Goal: Information Seeking & Learning: Check status

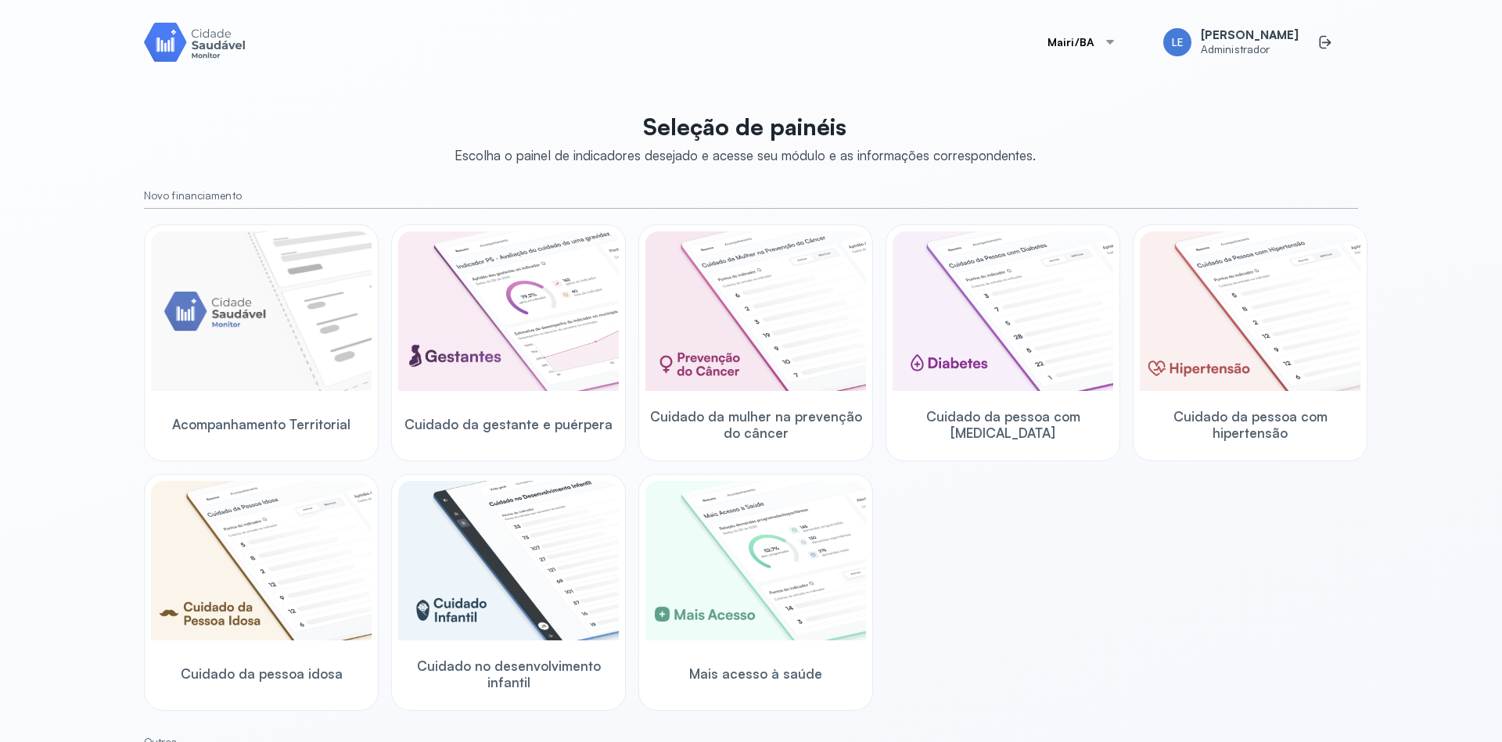
click at [1116, 41] on div at bounding box center [1110, 42] width 13 height 13
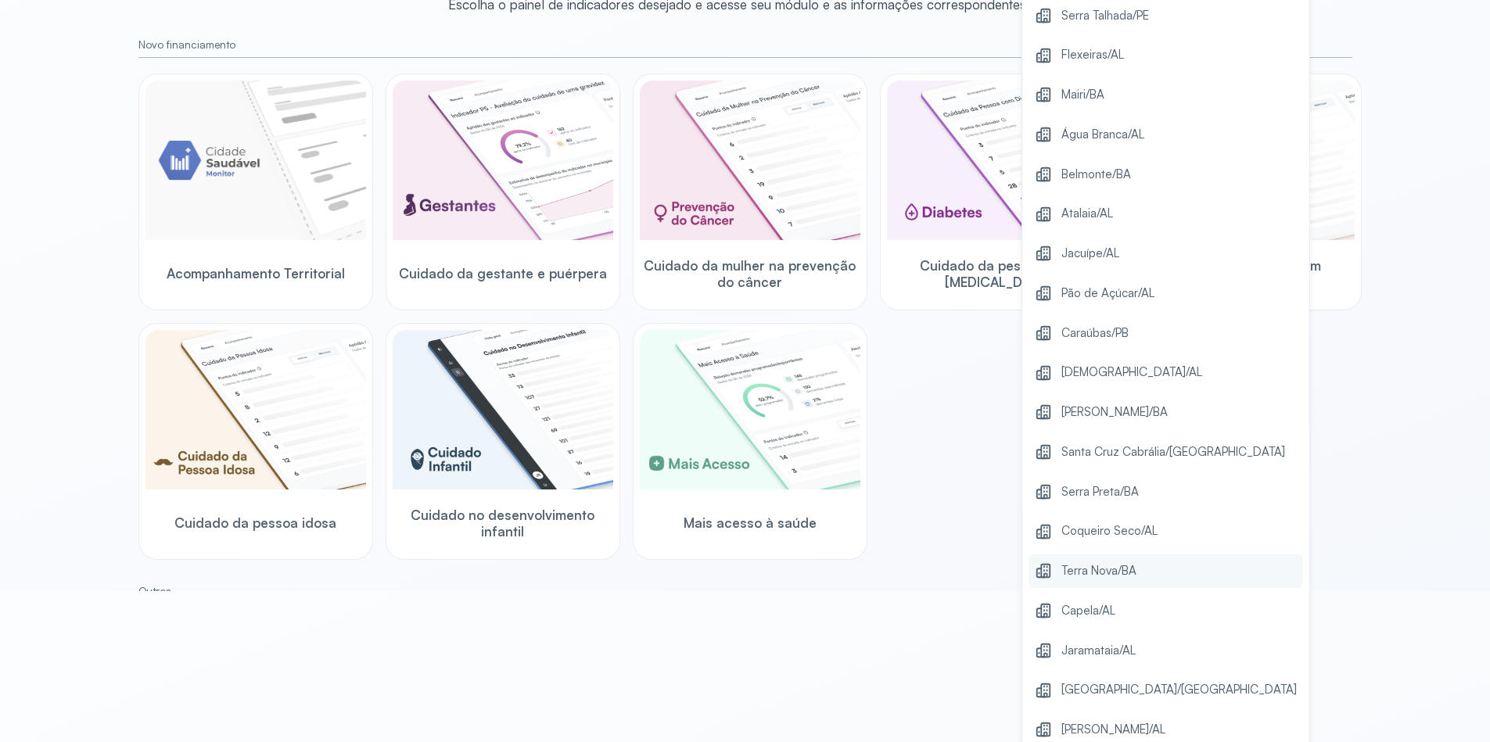
scroll to position [281, 0]
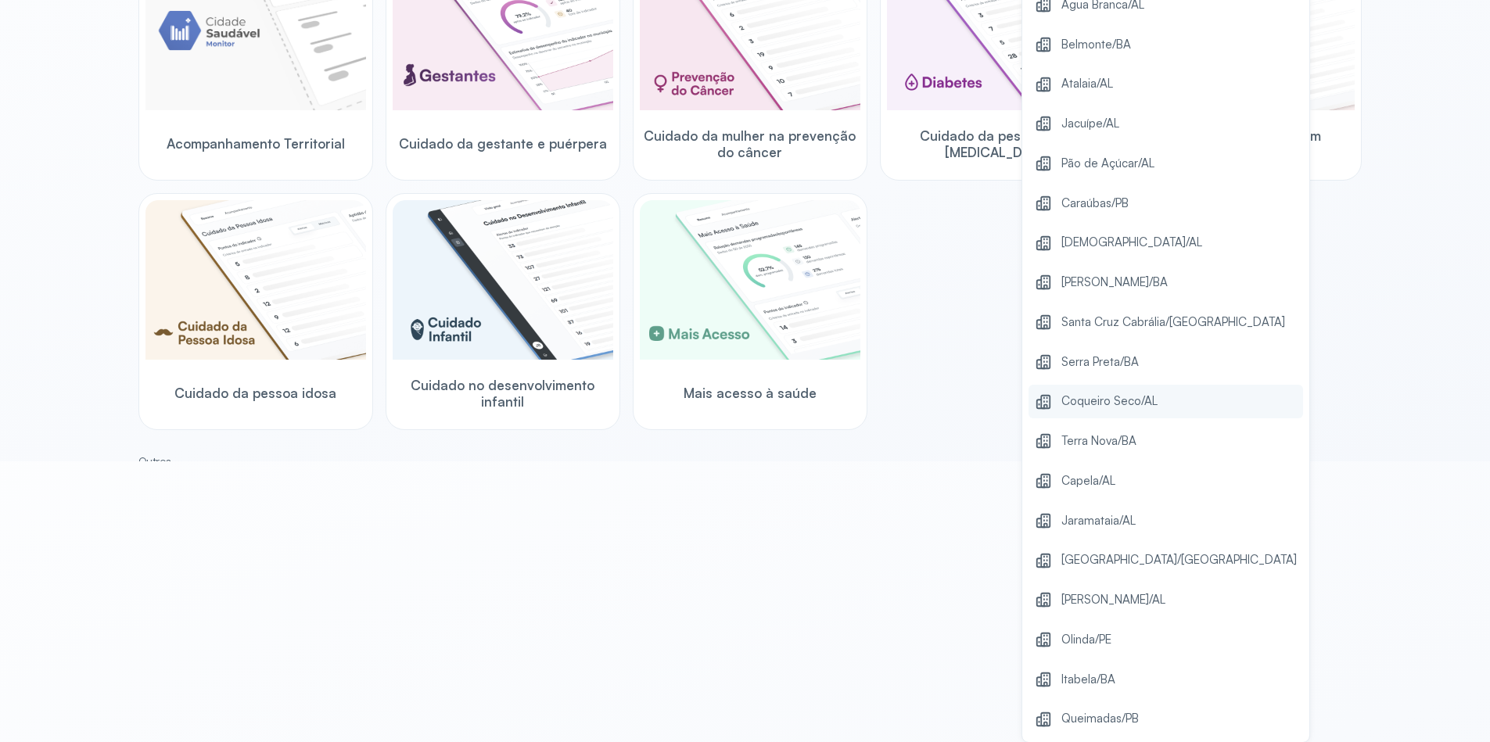
click at [1147, 410] on span "Coqueiro Seco/AL" at bounding box center [1109, 401] width 96 height 21
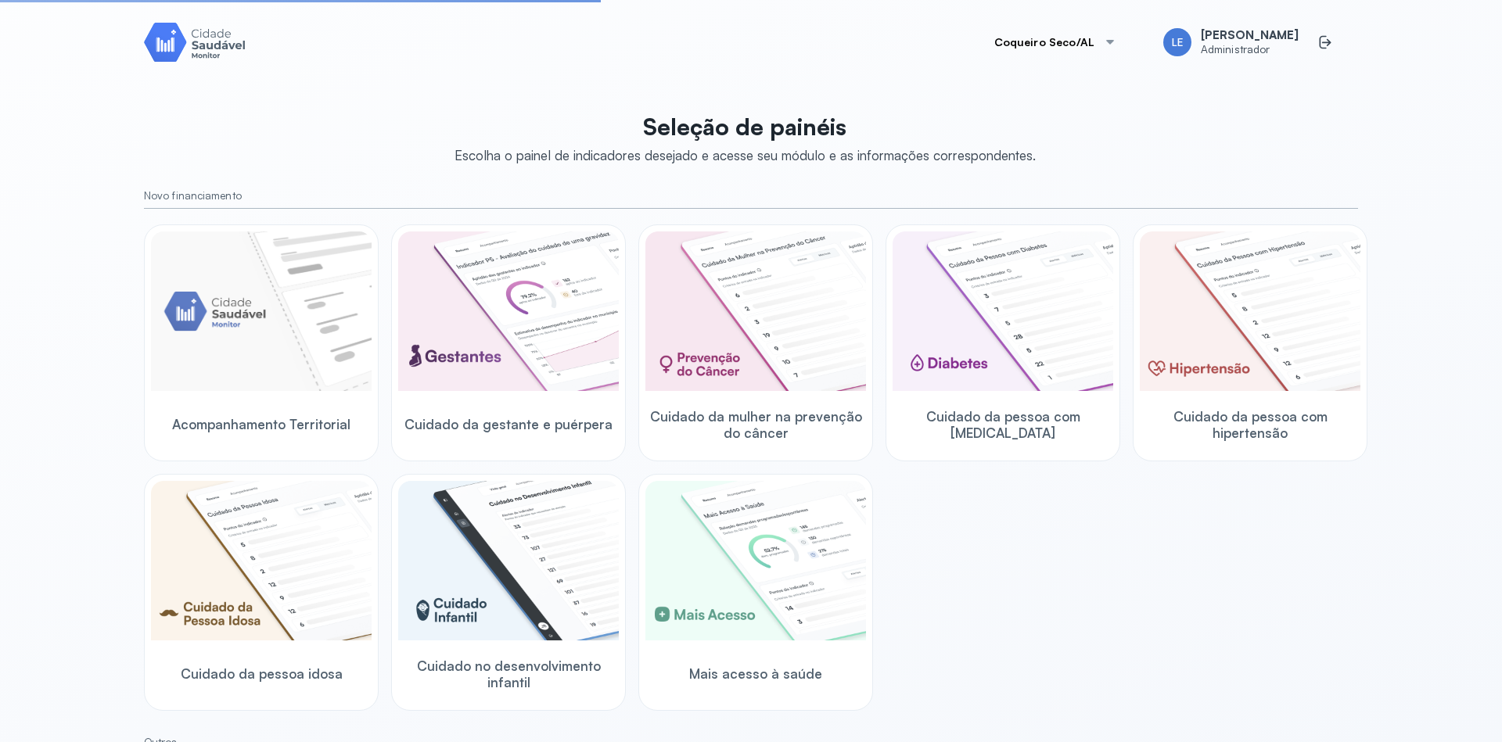
click at [1114, 43] on div at bounding box center [1110, 42] width 13 height 13
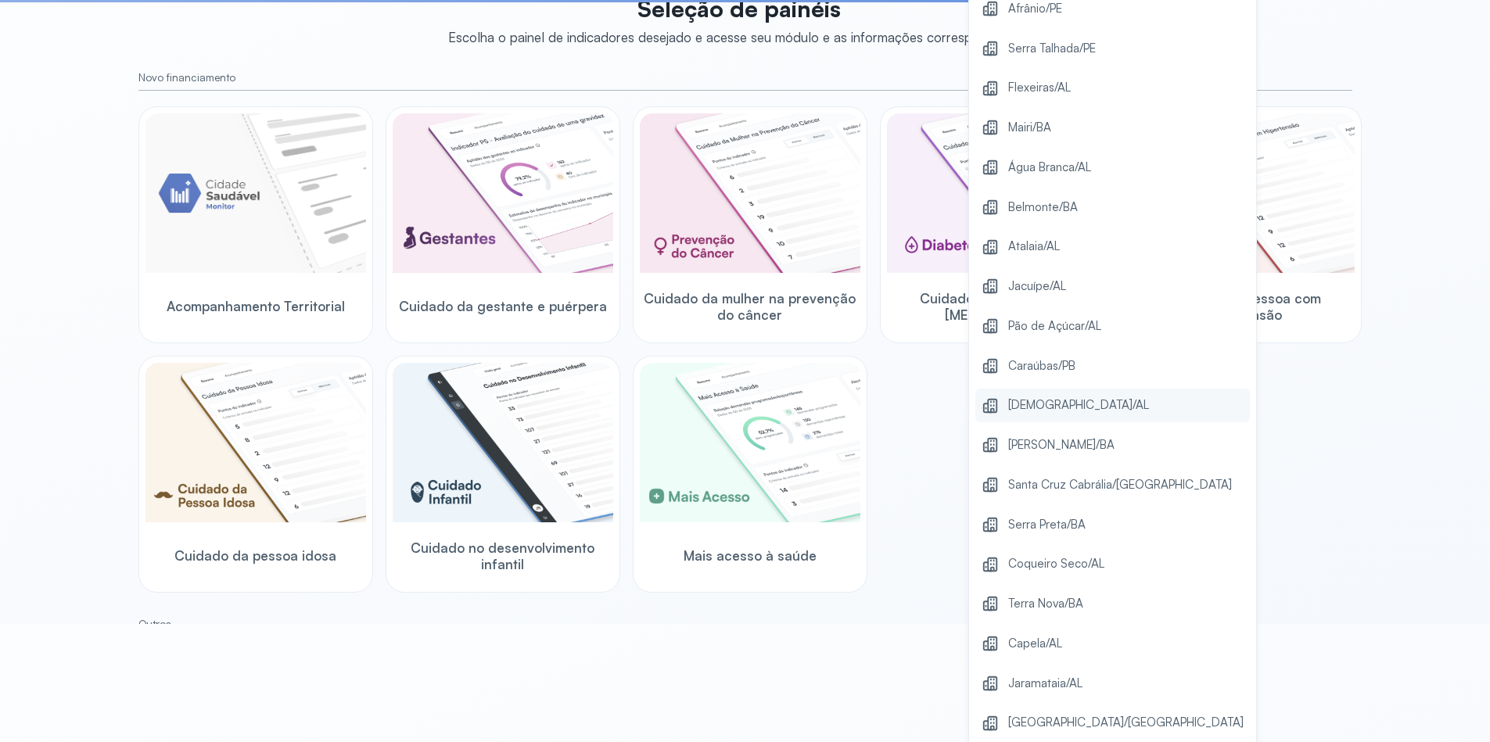
scroll to position [281, 0]
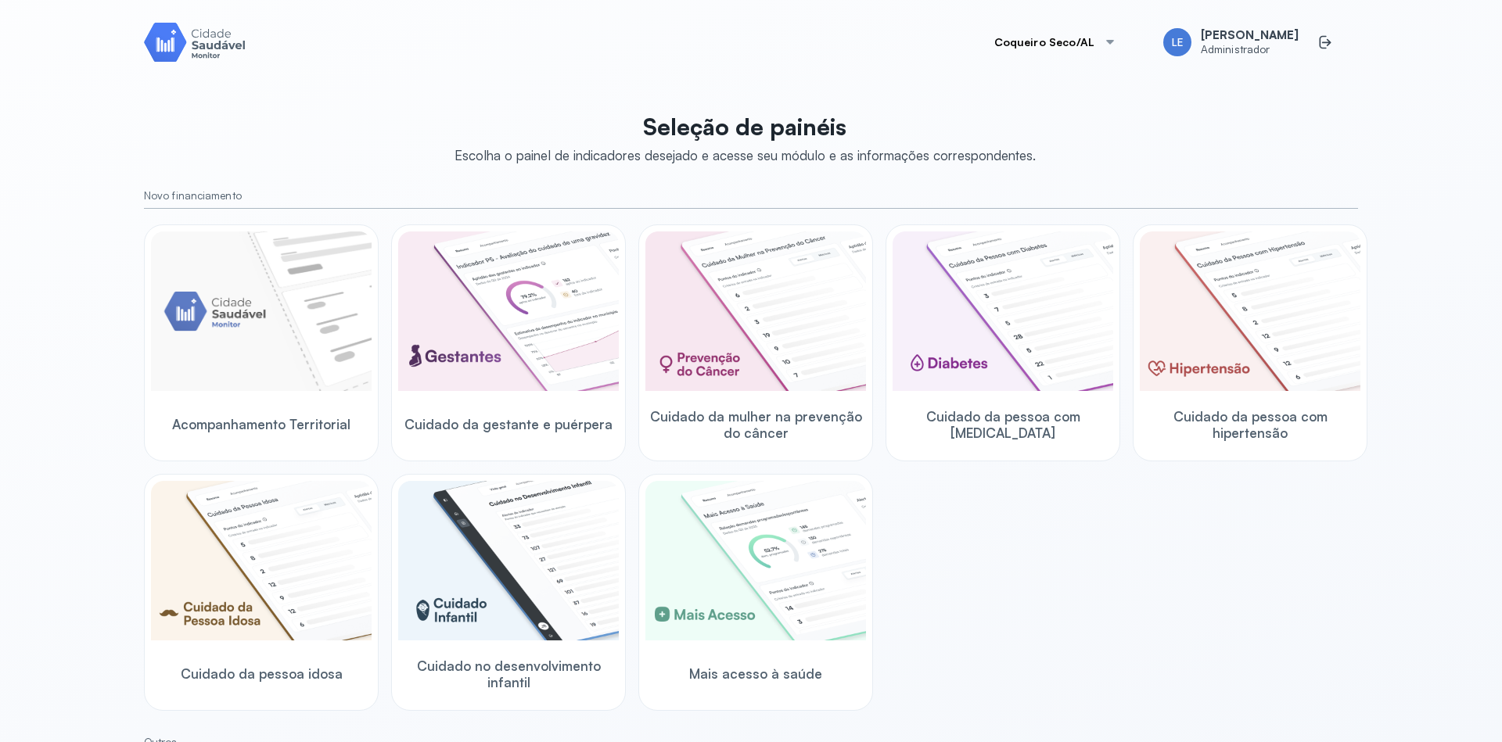
click at [1116, 45] on div at bounding box center [1110, 42] width 13 height 13
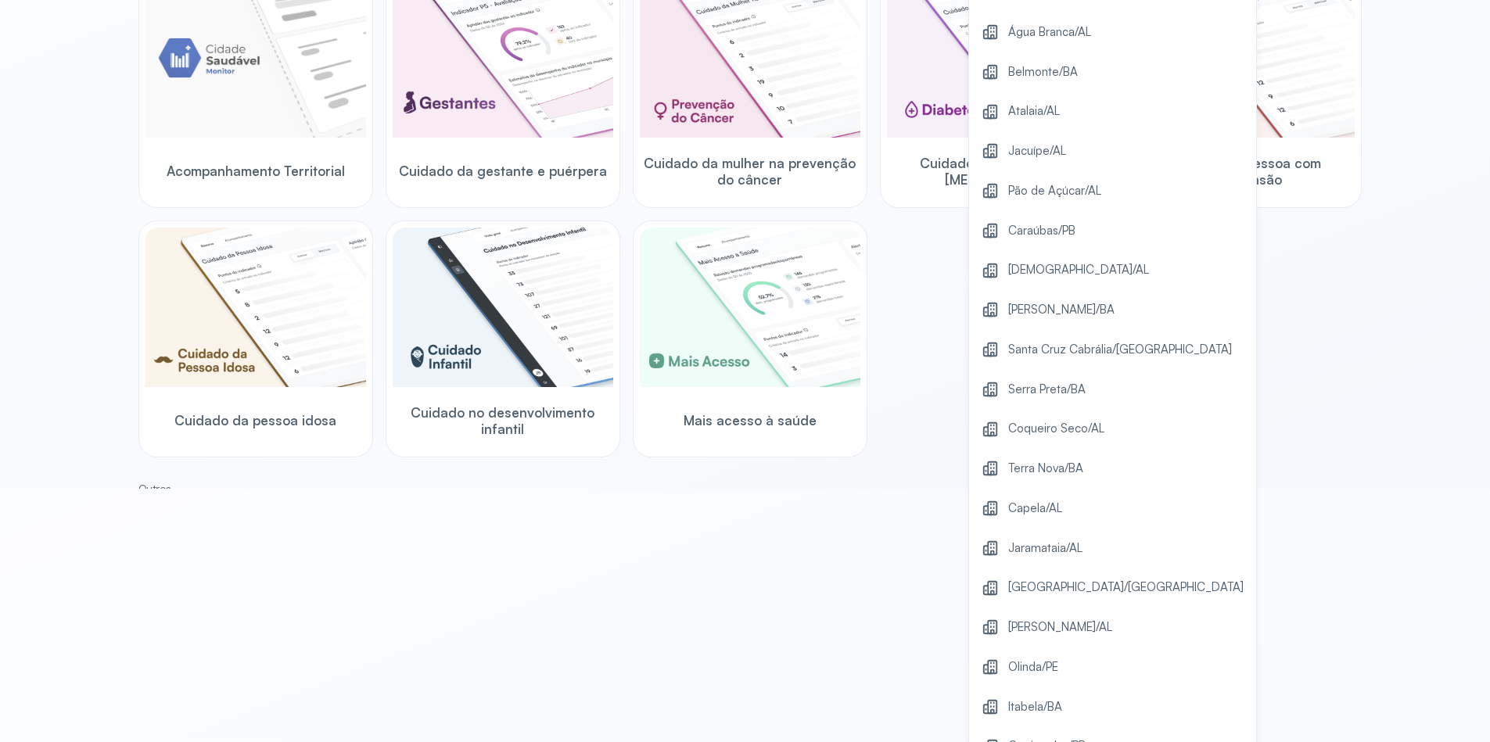
scroll to position [281, 0]
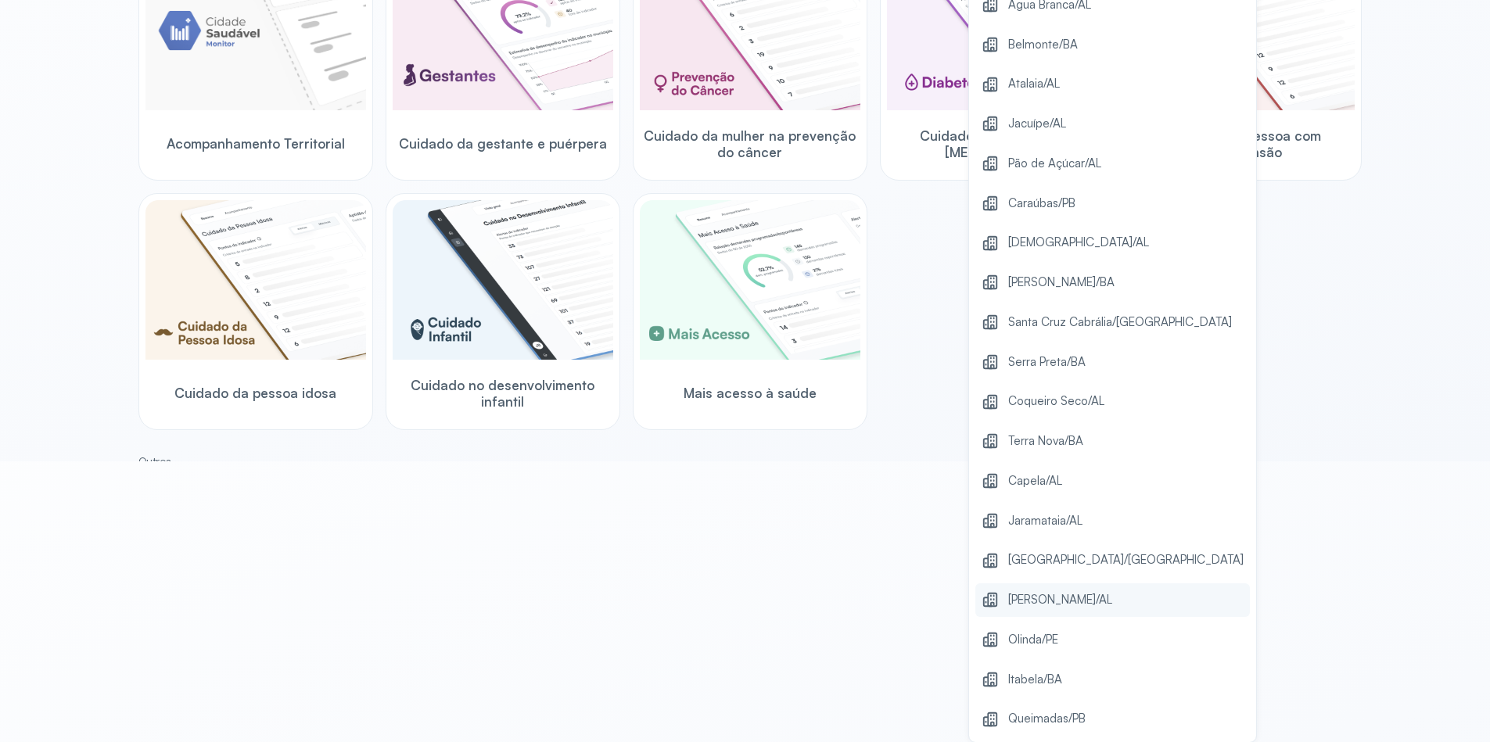
click at [1099, 600] on span "[PERSON_NAME]/AL" at bounding box center [1060, 600] width 104 height 21
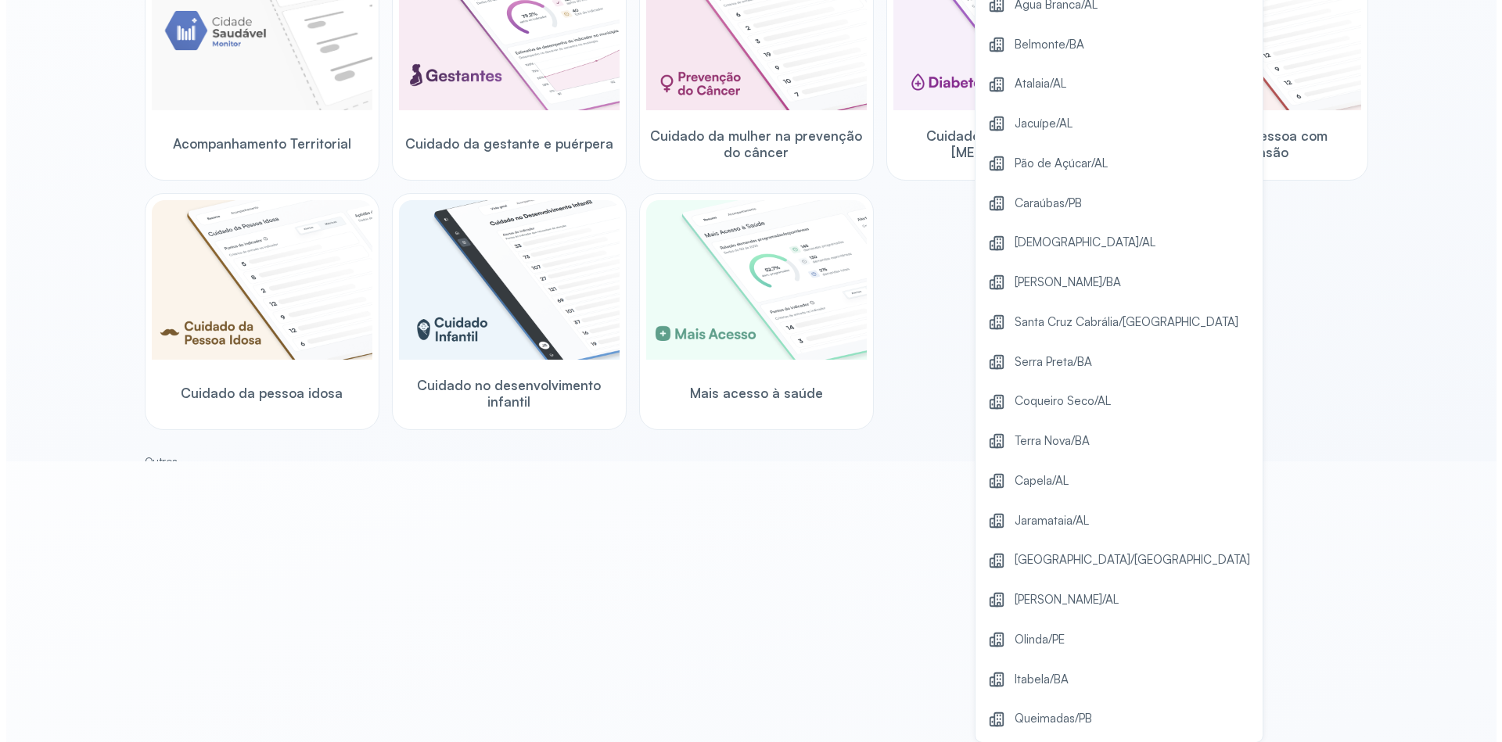
scroll to position [0, 0]
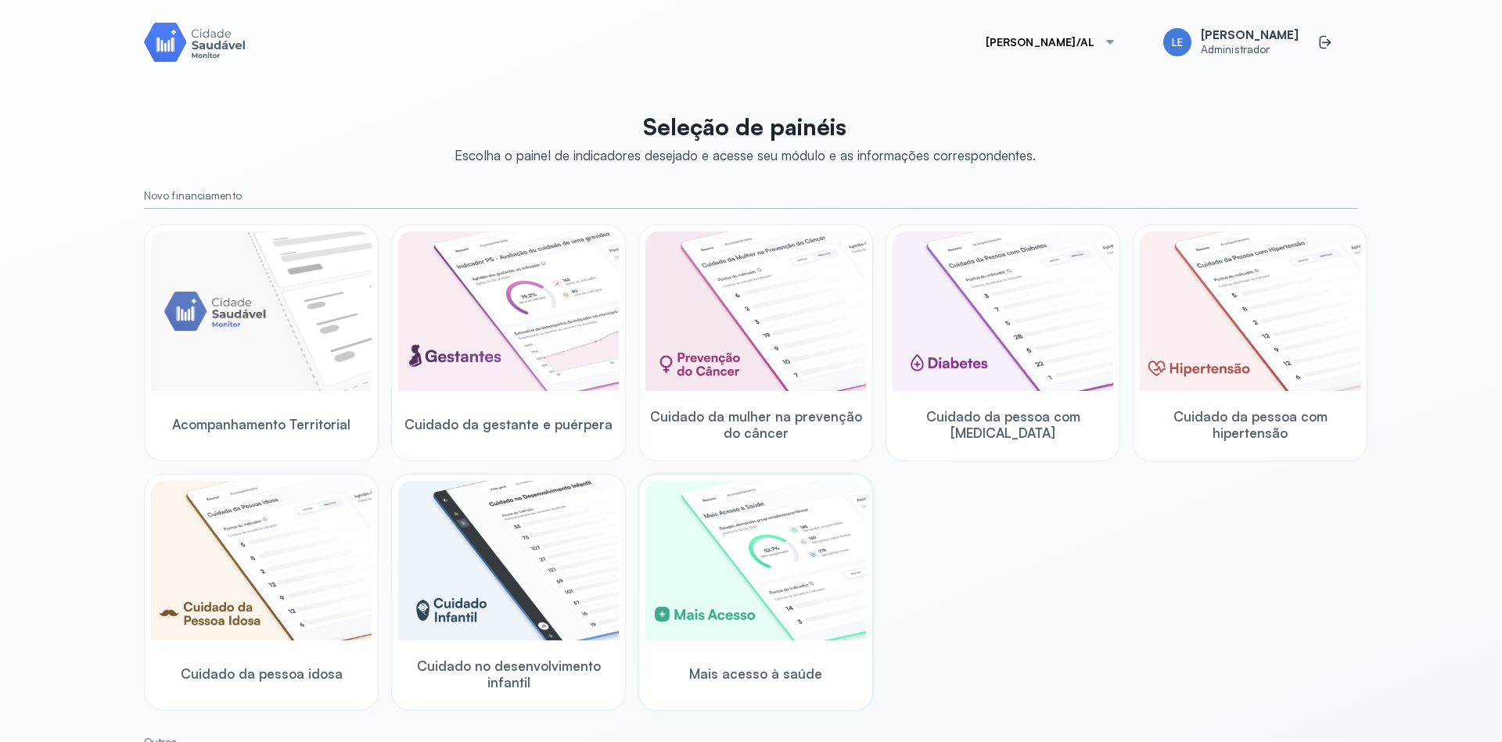
click at [747, 570] on img at bounding box center [755, 561] width 221 height 160
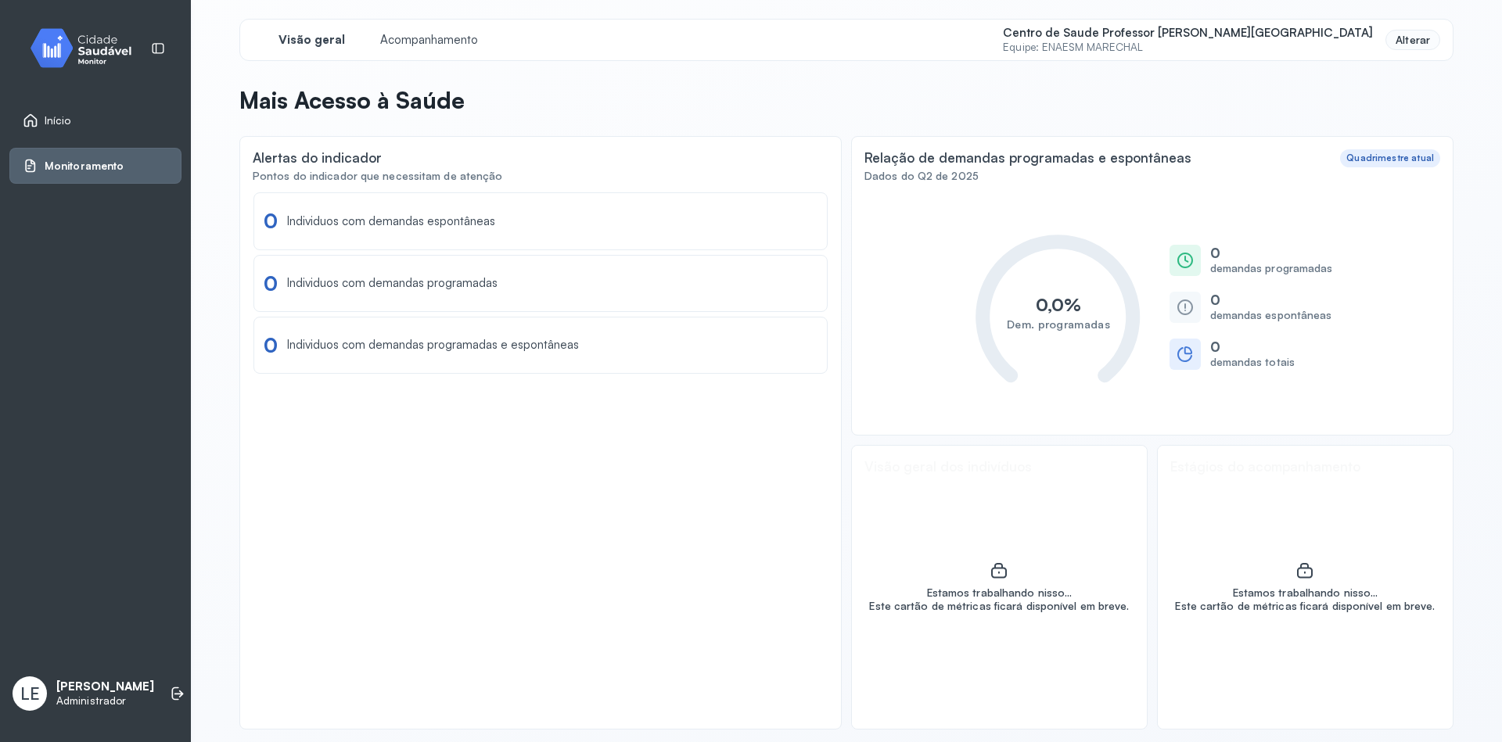
click at [1415, 37] on div "Alterar" at bounding box center [1412, 40] width 55 height 21
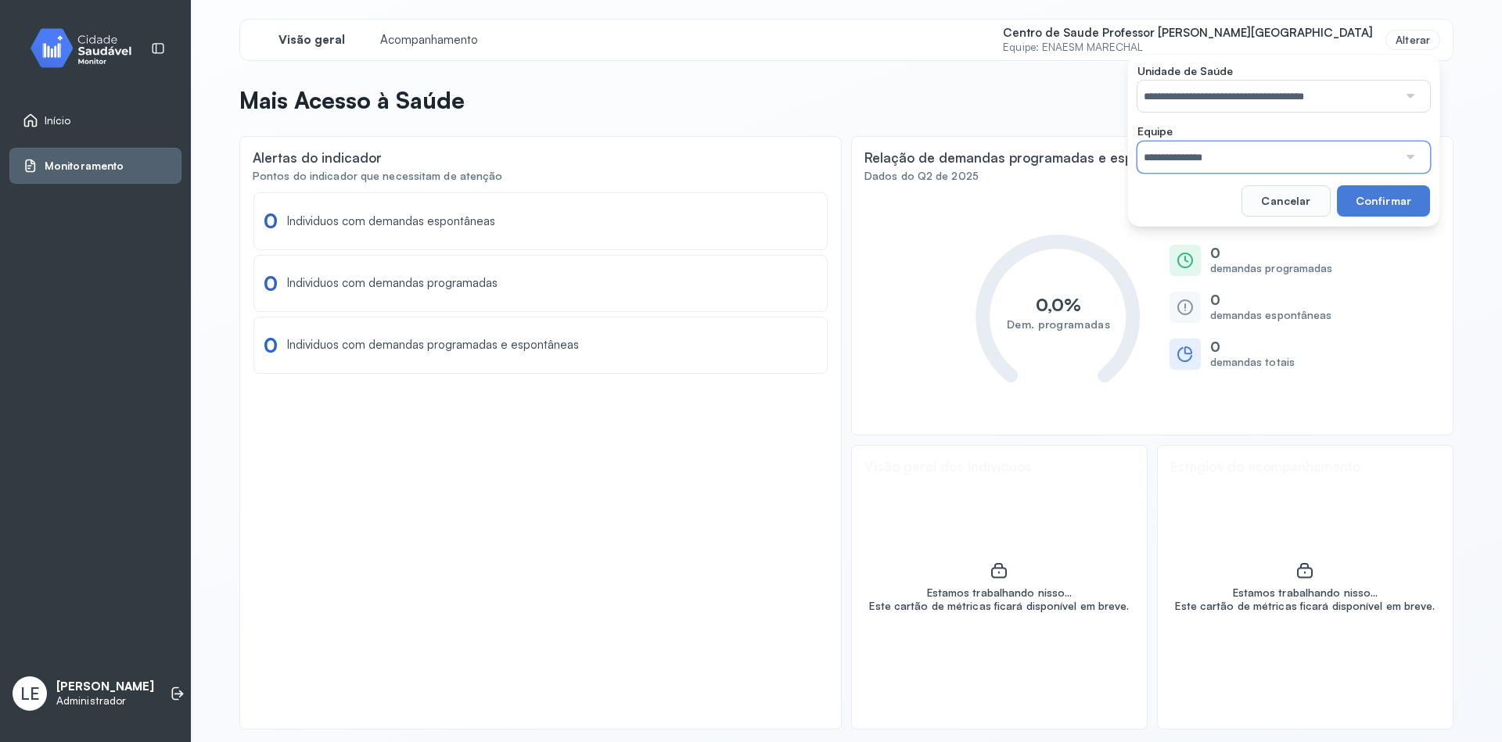
click at [1323, 161] on input "**********" at bounding box center [1267, 157] width 260 height 31
click at [1317, 159] on input "**********" at bounding box center [1267, 157] width 260 height 31
click at [1310, 82] on input "**********" at bounding box center [1267, 96] width 260 height 31
click at [1282, 196] on div "**********" at bounding box center [1283, 140] width 313 height 173
click at [1303, 153] on input "text" at bounding box center [1267, 157] width 260 height 31
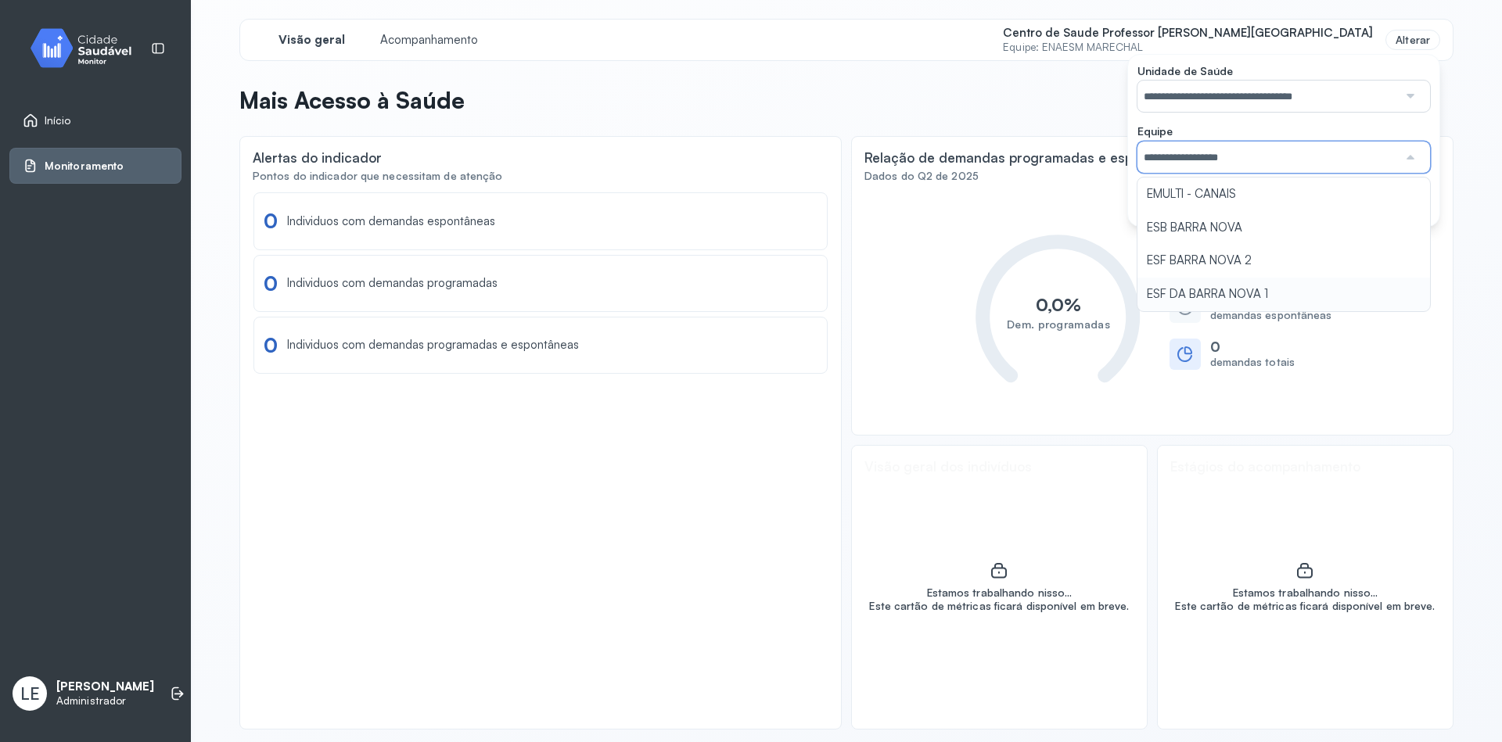
click at [1224, 290] on div "**********" at bounding box center [846, 374] width 1214 height 711
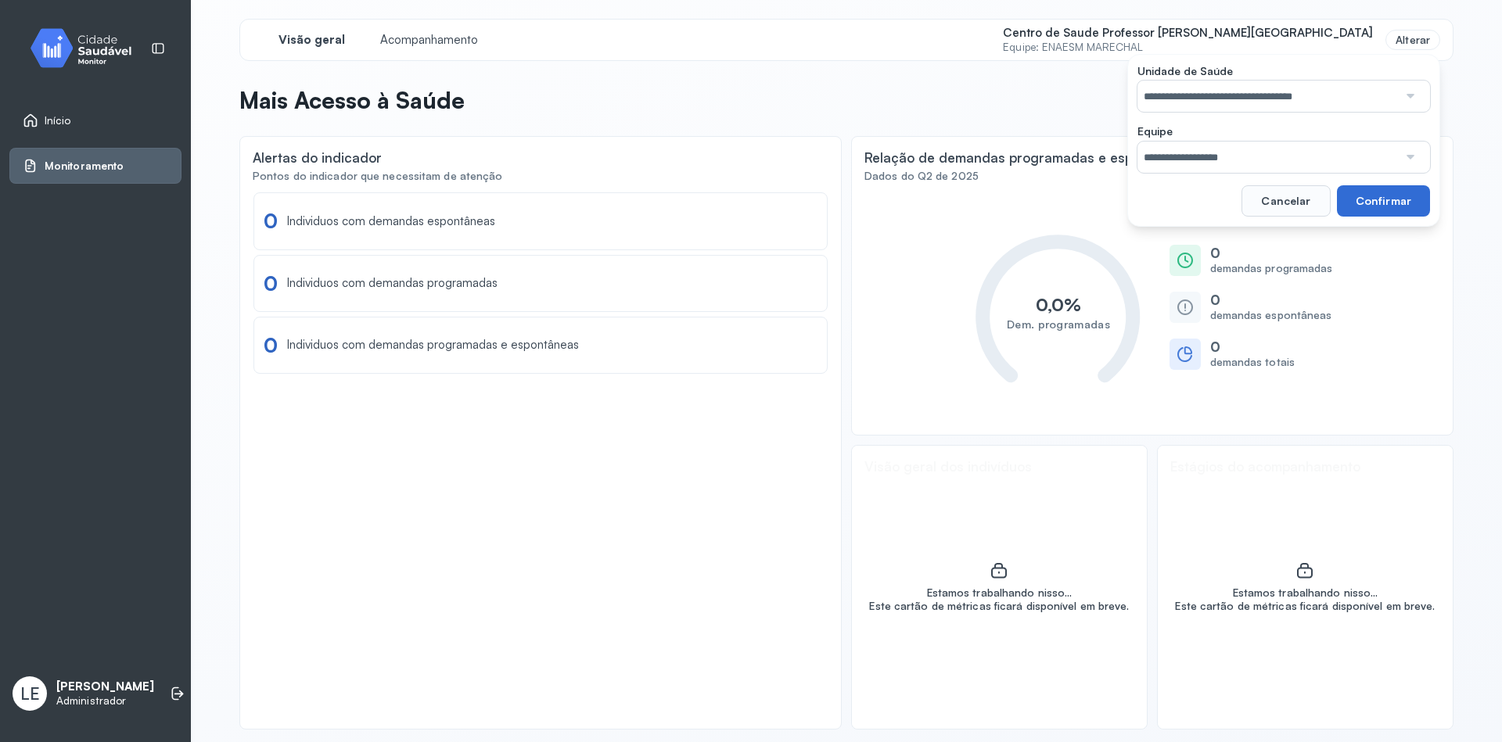
click at [1370, 188] on button "Confirmar" at bounding box center [1383, 200] width 93 height 31
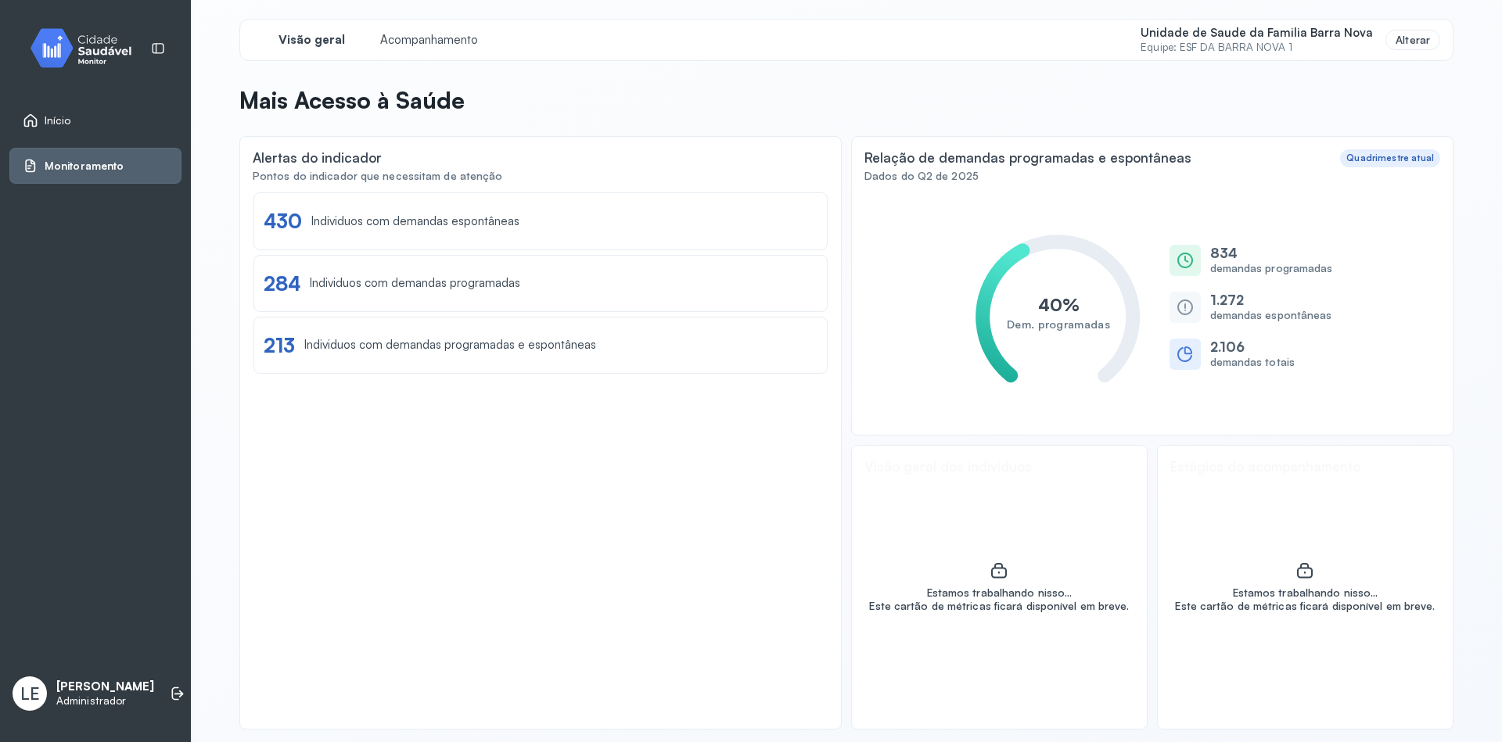
click at [1271, 468] on div "Estamos trabalhando nisso... Este cartão de métricas ficará disponível em breve." at bounding box center [1305, 588] width 295 height 284
click at [422, 35] on span "Acompanhamento" at bounding box center [428, 40] width 107 height 15
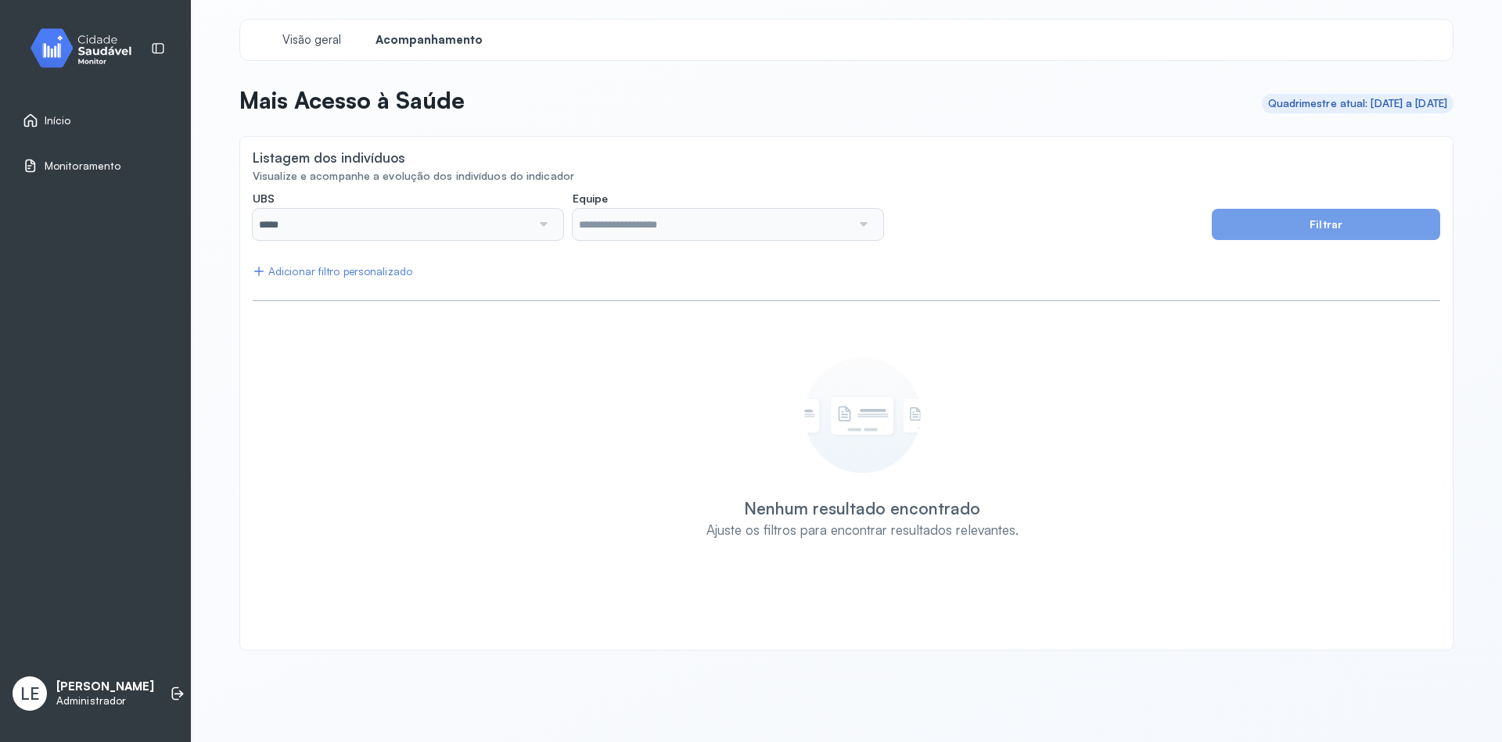
type input "**********"
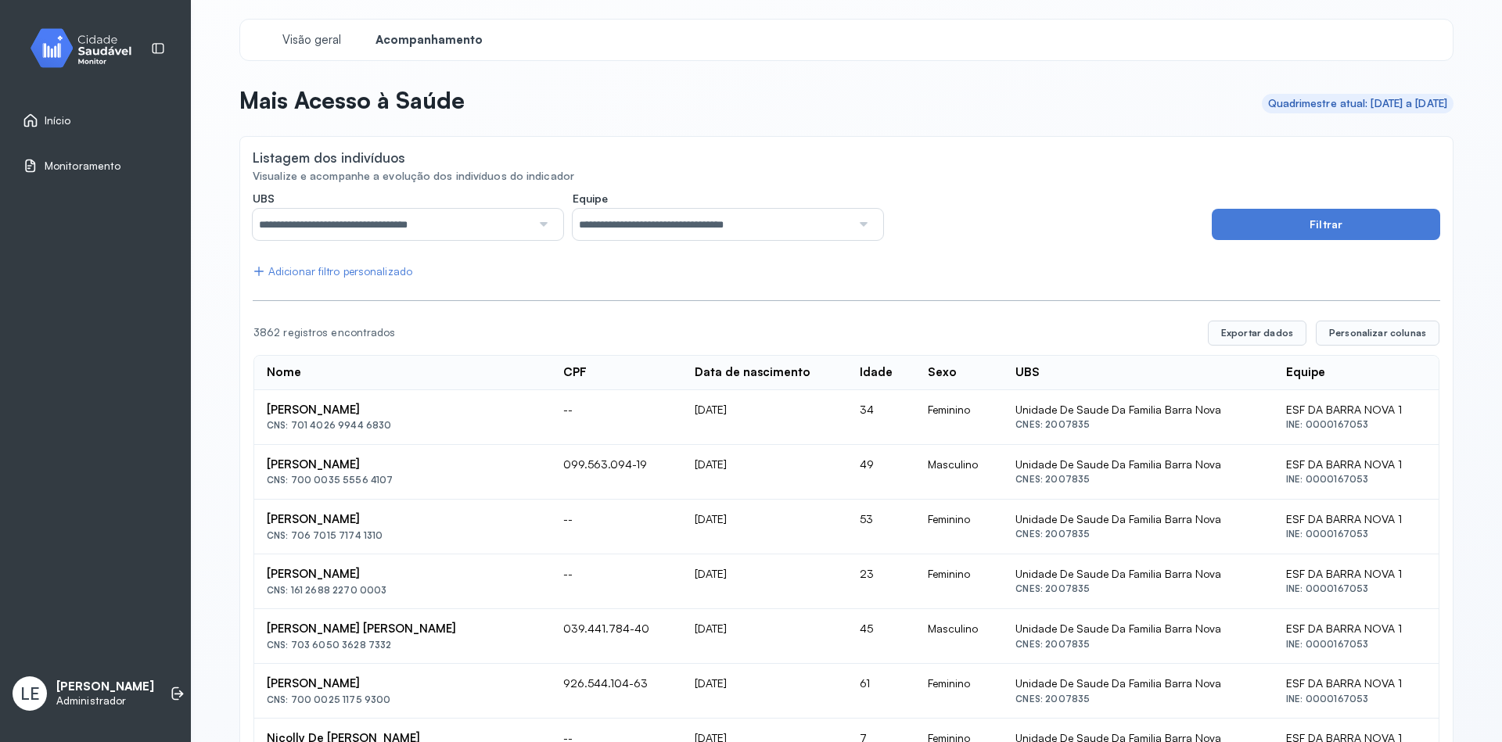
drag, startPoint x: 950, startPoint y: 289, endPoint x: 979, endPoint y: 317, distance: 40.4
drag, startPoint x: 1000, startPoint y: 265, endPoint x: 1027, endPoint y: 334, distance: 73.8
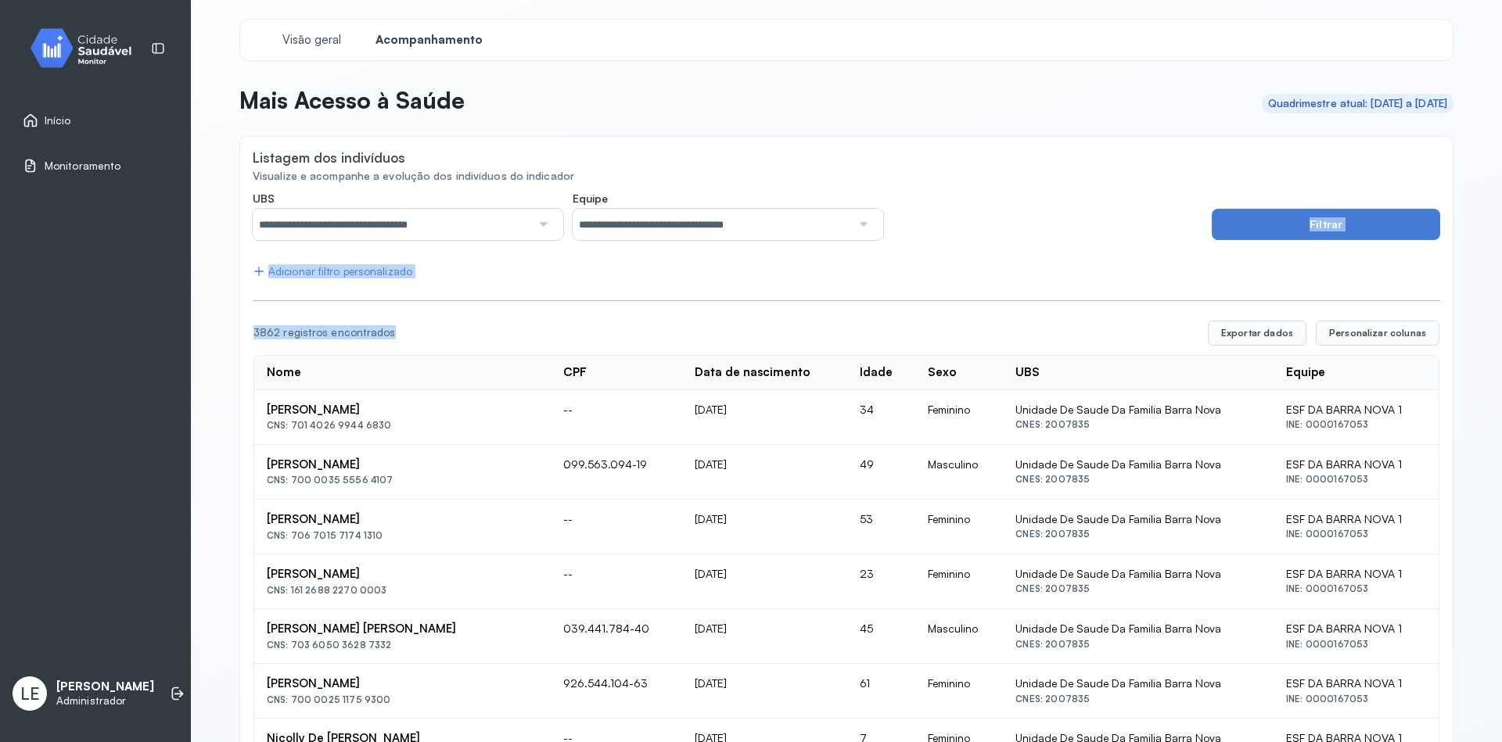
click at [994, 225] on div "**********" at bounding box center [727, 216] width 949 height 48
drag, startPoint x: 1001, startPoint y: 270, endPoint x: 1013, endPoint y: 301, distance: 33.4
click at [1020, 333] on div "3862 registros encontrados" at bounding box center [724, 332] width 942 height 13
drag, startPoint x: 1015, startPoint y: 330, endPoint x: 995, endPoint y: 262, distance: 71.0
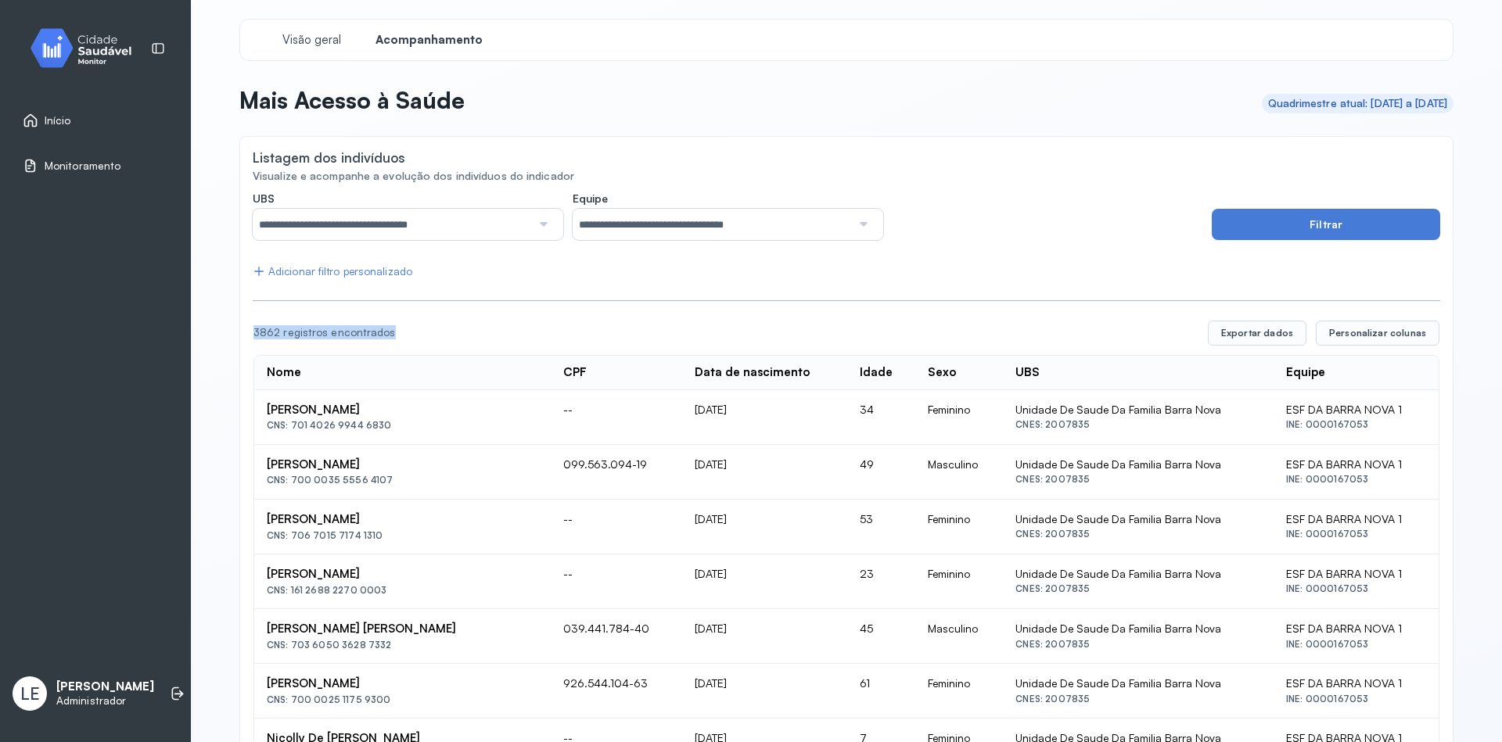
drag, startPoint x: 1032, startPoint y: 316, endPoint x: 1008, endPoint y: 283, distance: 40.4
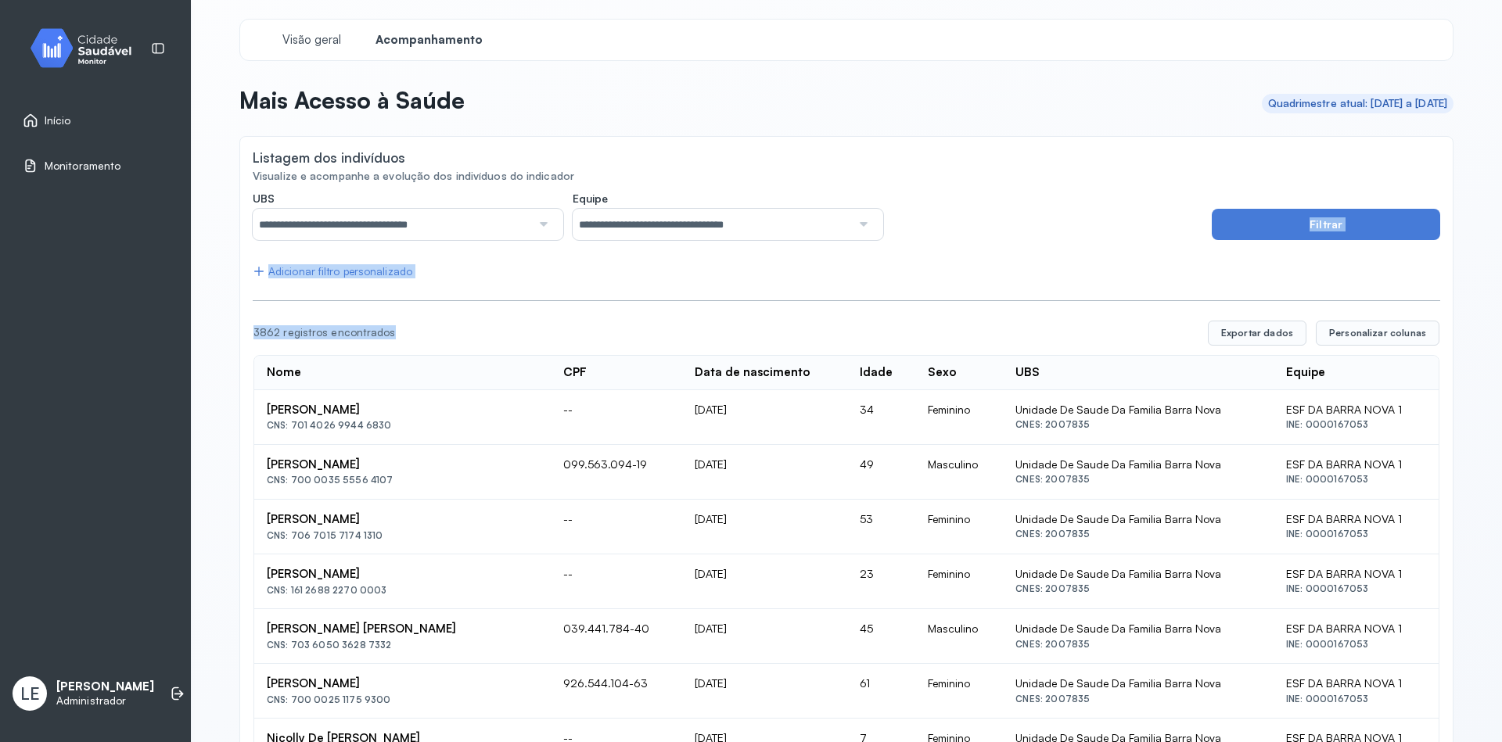
drag, startPoint x: 1021, startPoint y: 333, endPoint x: 1008, endPoint y: 236, distance: 97.8
drag, startPoint x: 1045, startPoint y: 303, endPoint x: 1038, endPoint y: 299, distance: 8.5
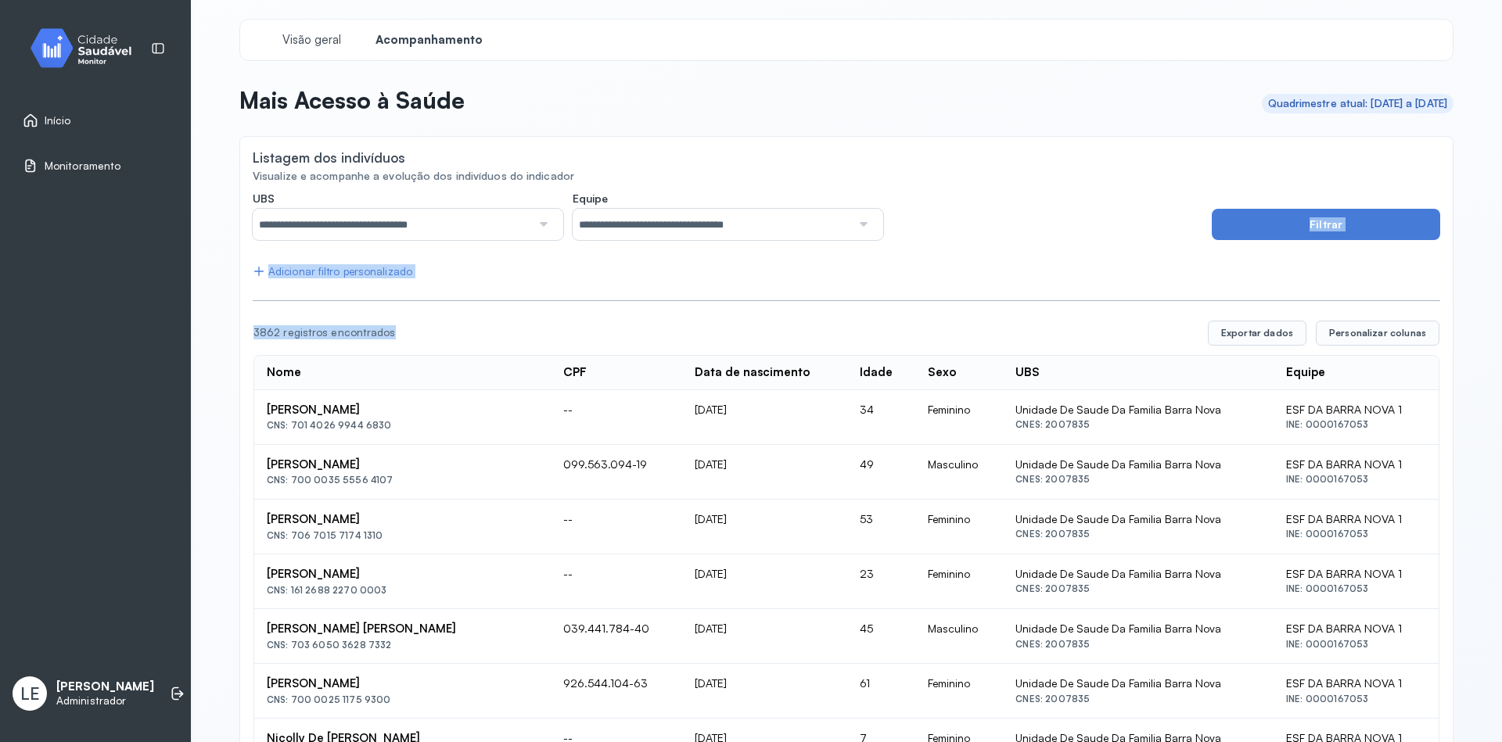
drag, startPoint x: 1026, startPoint y: 260, endPoint x: 1035, endPoint y: 327, distance: 67.8
click at [1038, 337] on div "3862 registros encontrados" at bounding box center [724, 332] width 942 height 13
drag, startPoint x: 1038, startPoint y: 337, endPoint x: 1006, endPoint y: 247, distance: 95.5
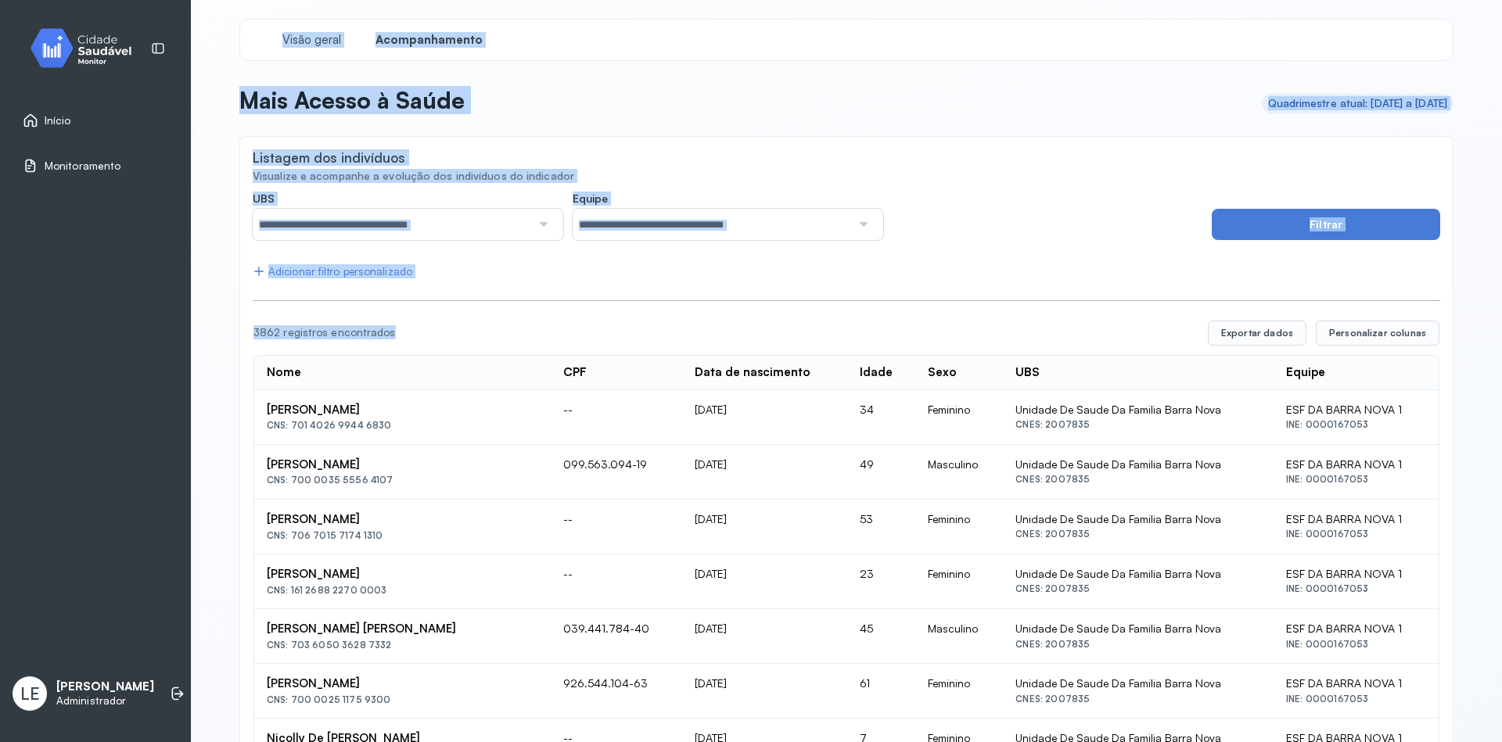
drag, startPoint x: 1032, startPoint y: 332, endPoint x: 237, endPoint y: 31, distance: 850.2
click at [919, 120] on header "Mais Acesso à Saúde Quadrimestre atual: 01/05/2025 a 31/08/2025" at bounding box center [846, 103] width 1214 height 34
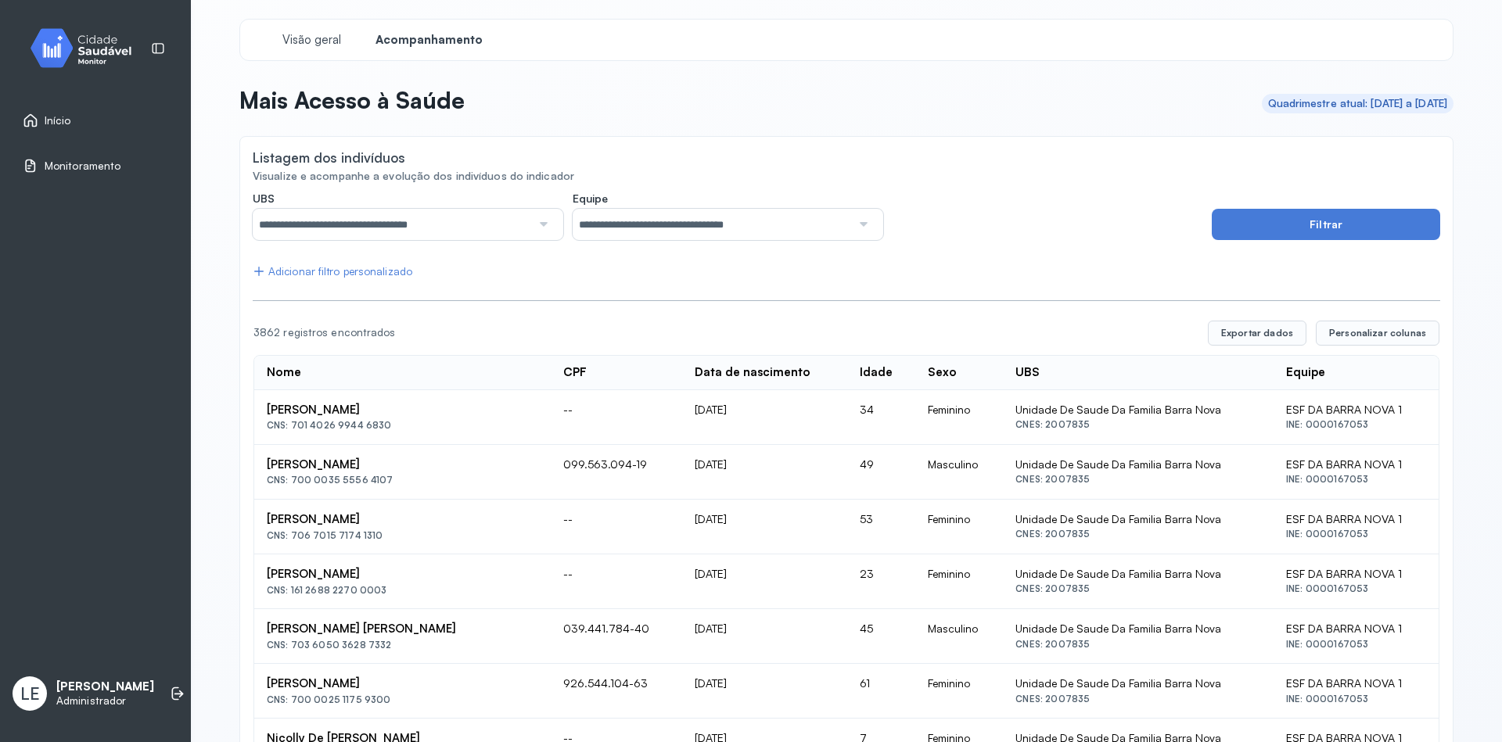
click at [319, 38] on span "Visão geral" at bounding box center [311, 40] width 66 height 15
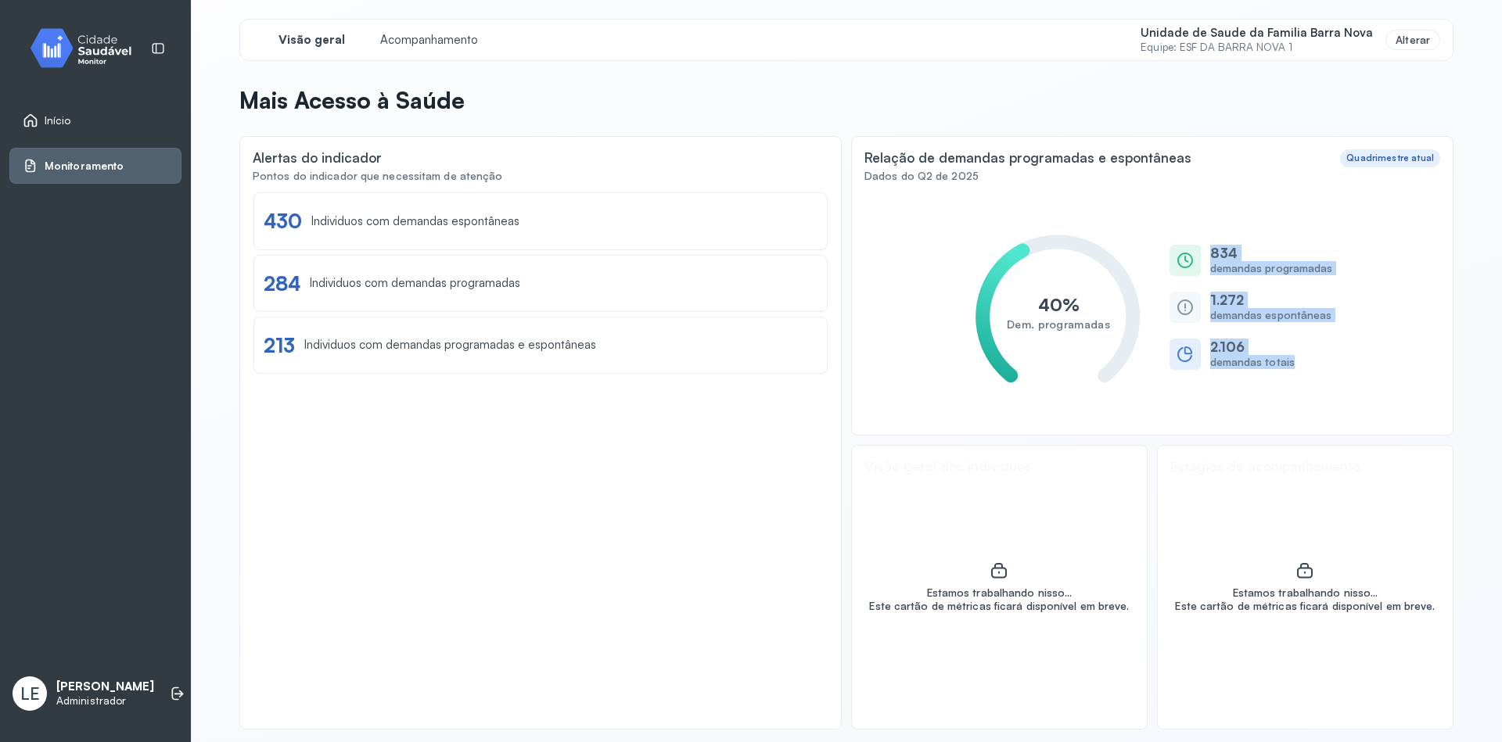
drag, startPoint x: 1294, startPoint y: 364, endPoint x: 1172, endPoint y: 237, distance: 176.4
click at [1172, 237] on div "40% Dem. programadas 834 demandas programadas 1.272 demandas espontâneas 2.106 …" at bounding box center [1152, 307] width 576 height 230
click at [1350, 79] on div "Visão geral Acompanhamento Unidade de Saude da Familia Barra Nova Equipe: ESF D…" at bounding box center [846, 374] width 1214 height 711
